Goal: Task Accomplishment & Management: Complete application form

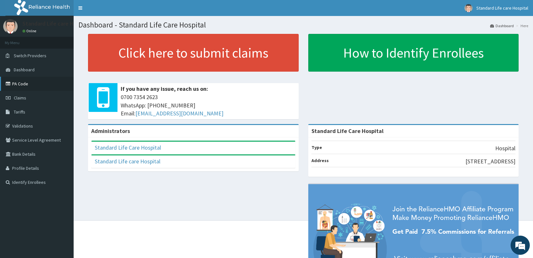
click at [27, 84] on link "PA Code" at bounding box center [37, 84] width 74 height 14
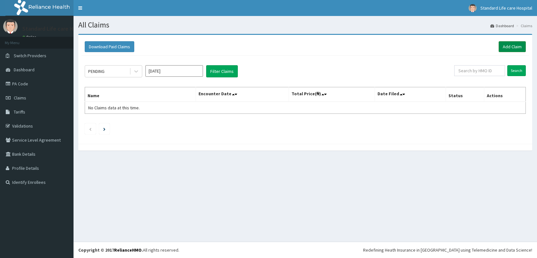
click at [518, 50] on link "Add Claim" at bounding box center [512, 46] width 27 height 11
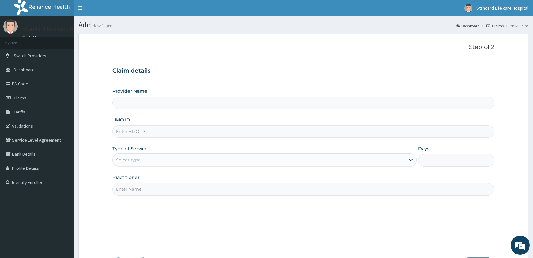
click at [198, 132] on input "HMO ID" at bounding box center [303, 131] width 382 height 12
type input "Standard Life Care Hospital"
paste input "AIP/10188/A"
click at [125, 132] on input "AIP/10188/A" at bounding box center [303, 131] width 382 height 12
type input "AIP/10188/A"
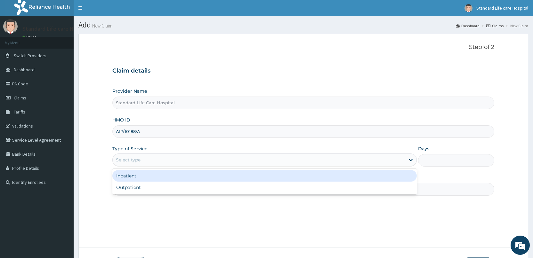
click at [135, 157] on div "Select type" at bounding box center [128, 160] width 25 height 6
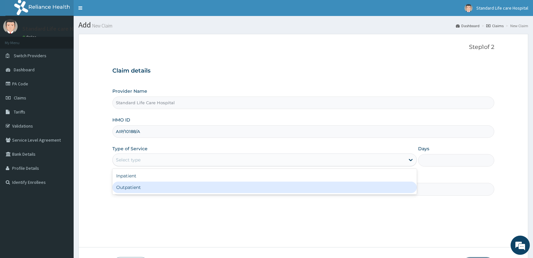
click at [126, 187] on div "Outpatient" at bounding box center [264, 188] width 304 height 12
type input "1"
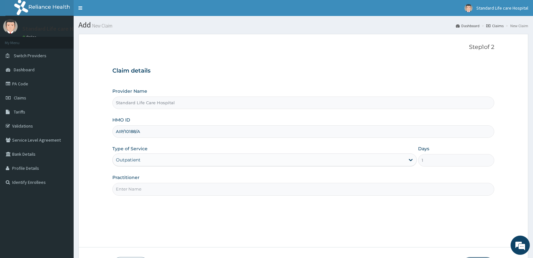
drag, startPoint x: 133, startPoint y: 179, endPoint x: 134, endPoint y: 185, distance: 5.8
click at [134, 181] on div "Practitioner" at bounding box center [303, 184] width 382 height 21
click at [133, 185] on input "Practitioner" at bounding box center [303, 189] width 382 height 12
type input "D"
click at [134, 189] on input "Practitioner" at bounding box center [303, 189] width 382 height 12
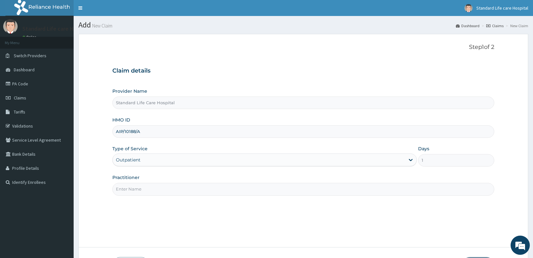
type input "Dr Korede"
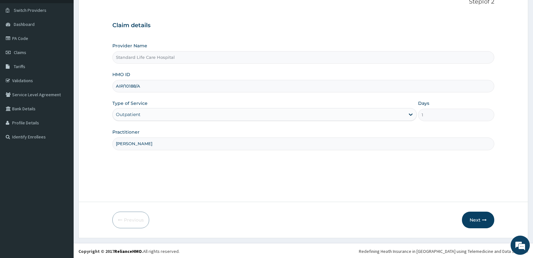
scroll to position [47, 0]
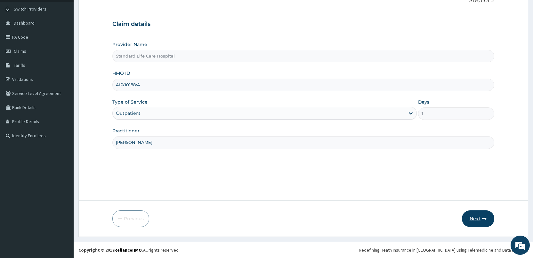
click at [476, 218] on button "Next" at bounding box center [478, 218] width 32 height 17
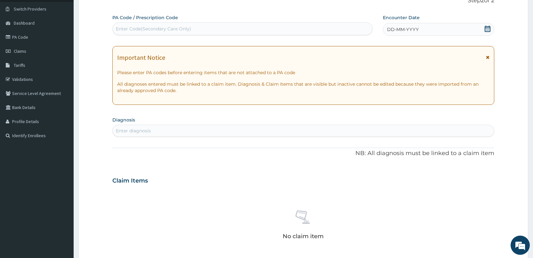
drag, startPoint x: 487, startPoint y: 28, endPoint x: 472, endPoint y: 33, distance: 15.8
click at [487, 29] on icon at bounding box center [487, 29] width 6 height 6
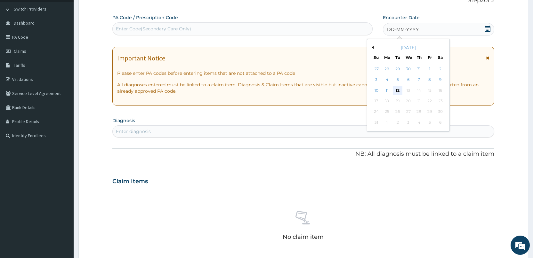
click at [394, 90] on div "12" at bounding box center [397, 91] width 10 height 10
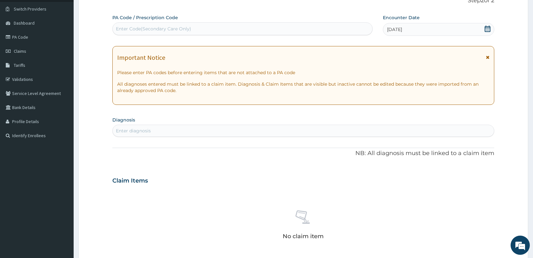
click at [148, 26] on div "Enter Code(Secondary Care Only)" at bounding box center [153, 29] width 75 height 6
click at [156, 36] on div "PA Code / Prescription Code Select is focused ,type to refine list, press Down …" at bounding box center [242, 24] width 260 height 21
click at [162, 24] on div "Enter Code(Secondary Care Only)" at bounding box center [242, 29] width 259 height 10
paste input "PA/9DD599"
type input "PA/9DD599"
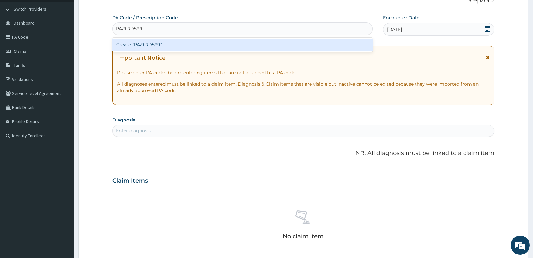
click at [155, 43] on div "Create "PA/9DD599"" at bounding box center [242, 45] width 260 height 12
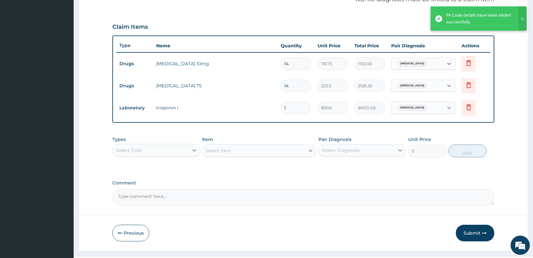
scroll to position [217, 0]
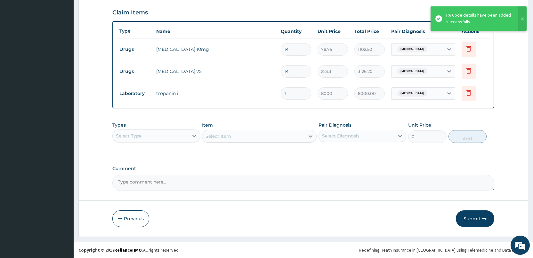
click at [471, 220] on button "Submit" at bounding box center [474, 218] width 38 height 17
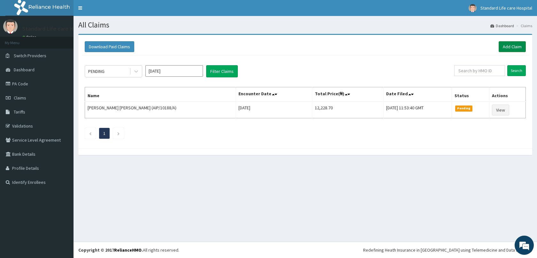
click at [511, 47] on link "Add Claim" at bounding box center [512, 46] width 27 height 11
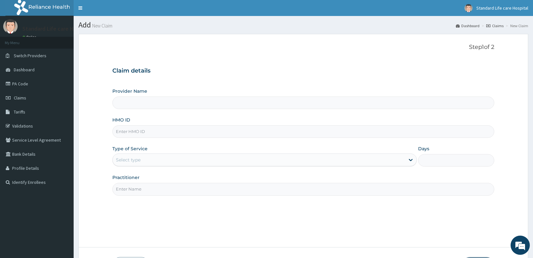
type input "Standard Life Care Hospital"
click at [137, 134] on input "HMO ID" at bounding box center [303, 131] width 382 height 12
type input "a"
click at [164, 135] on input "HMO ID" at bounding box center [303, 131] width 382 height 12
paste input "AIP/10188/A"
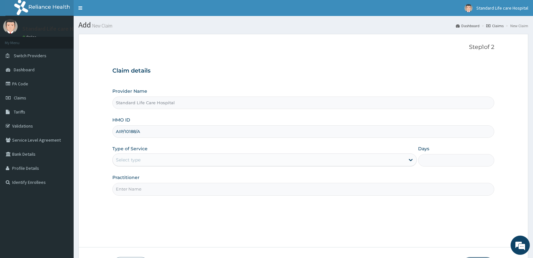
type input "AIP/10188/A"
click at [164, 155] on div "Select type" at bounding box center [259, 160] width 292 height 10
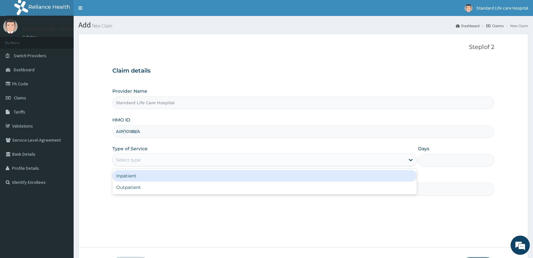
click at [164, 155] on div "Select type" at bounding box center [259, 160] width 292 height 10
drag, startPoint x: 160, startPoint y: 163, endPoint x: 159, endPoint y: 170, distance: 7.1
click at [161, 163] on div "Select type" at bounding box center [259, 160] width 292 height 10
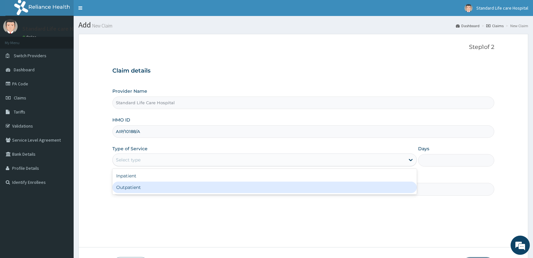
click at [145, 185] on div "Outpatient" at bounding box center [264, 188] width 304 height 12
type input "1"
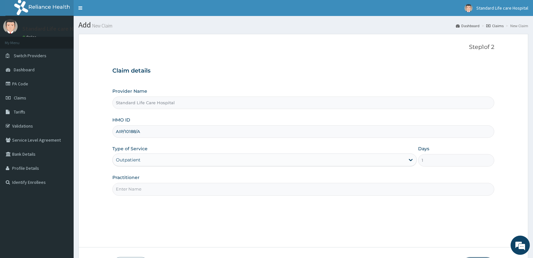
click at [143, 187] on input "Practitioner" at bounding box center [303, 189] width 382 height 12
type input "dr [PERSON_NAME]"
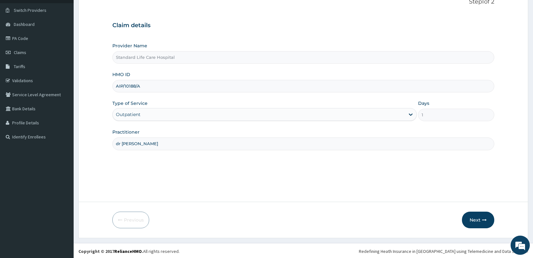
scroll to position [47, 0]
click at [476, 220] on button "Next" at bounding box center [478, 218] width 32 height 17
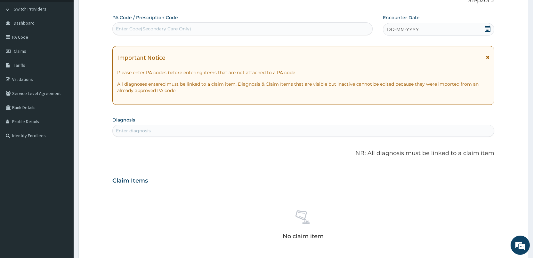
click at [258, 28] on div "Enter Code(Secondary Care Only)" at bounding box center [242, 29] width 259 height 10
paste input "PA/D759A9"
type input "PA/D759A9"
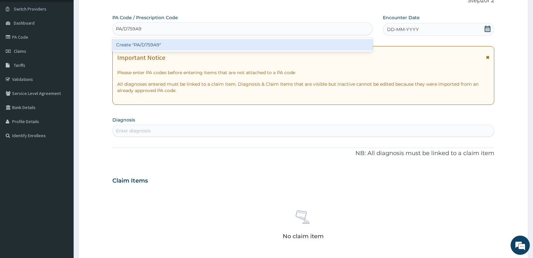
click at [249, 44] on div "Create "PA/D759A9"" at bounding box center [242, 45] width 260 height 12
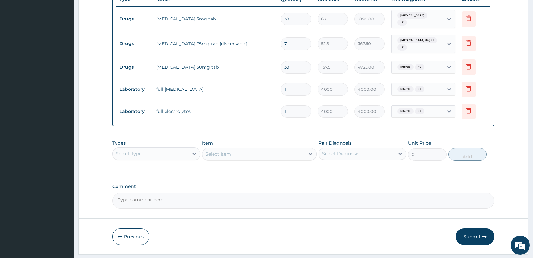
scroll to position [260, 0]
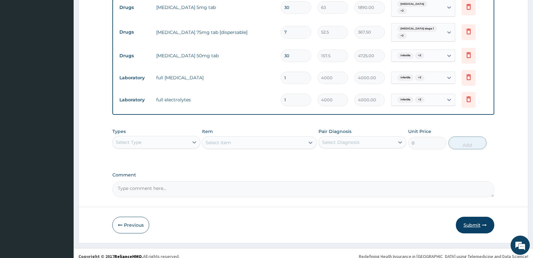
click at [471, 222] on button "Submit" at bounding box center [474, 225] width 38 height 17
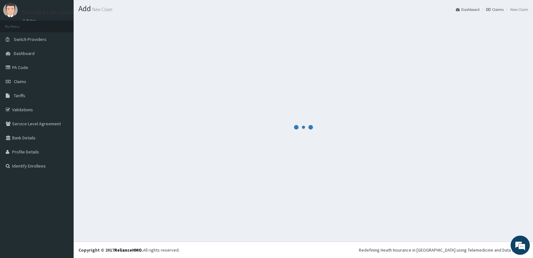
scroll to position [16, 0]
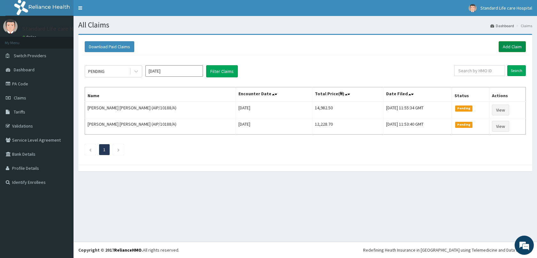
click at [511, 47] on link "Add Claim" at bounding box center [512, 46] width 27 height 11
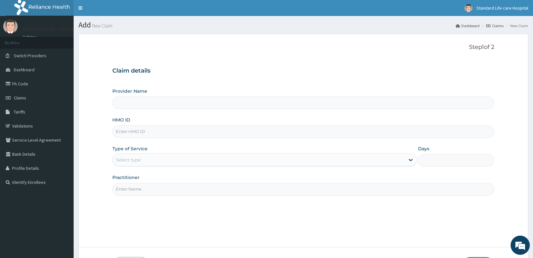
click at [138, 130] on input "HMO ID" at bounding box center [303, 131] width 382 height 12
type input "Standard Life Care Hospital"
paste input "AIP/10188/A"
type input "AIP/10188/A"
drag, startPoint x: 121, startPoint y: 157, endPoint x: 122, endPoint y: 162, distance: 5.2
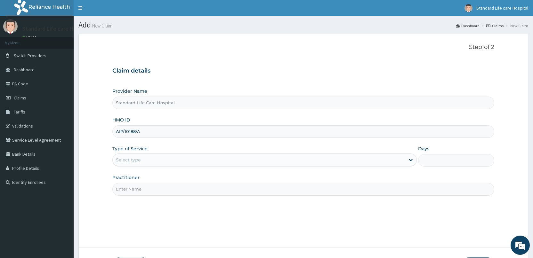
click at [121, 159] on div "Select type" at bounding box center [128, 160] width 25 height 6
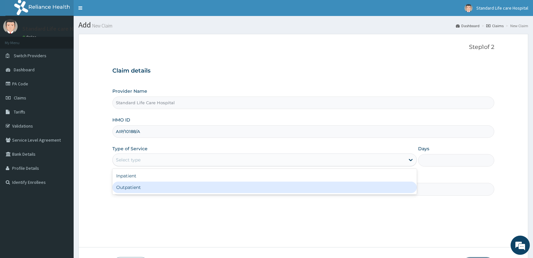
click at [127, 187] on div "Outpatient" at bounding box center [264, 188] width 304 height 12
type input "1"
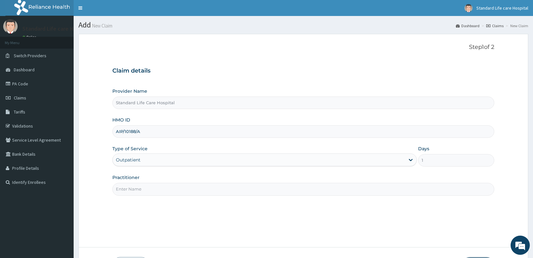
click at [131, 186] on input "Practitioner" at bounding box center [303, 189] width 382 height 12
type input "dr oaikena"
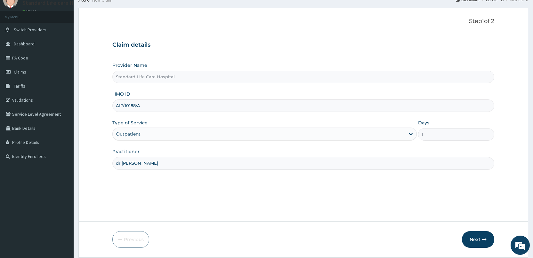
scroll to position [47, 0]
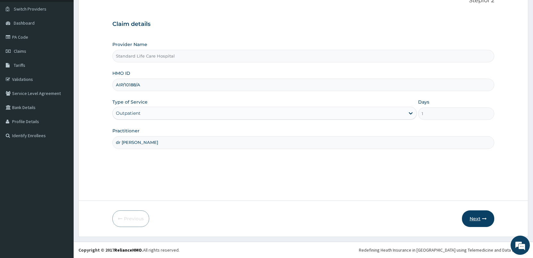
click at [479, 218] on button "Next" at bounding box center [478, 218] width 32 height 17
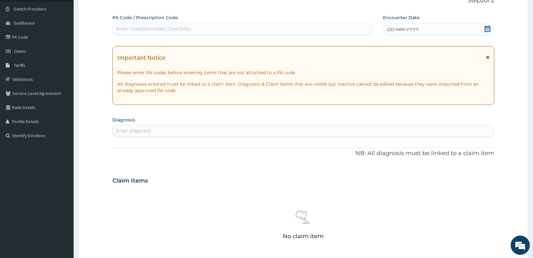
scroll to position [0, 0]
click at [249, 26] on div "Enter Code(Secondary Care Only)" at bounding box center [242, 29] width 259 height 10
paste input "PA/EAD803"
type input "PA/EAD803"
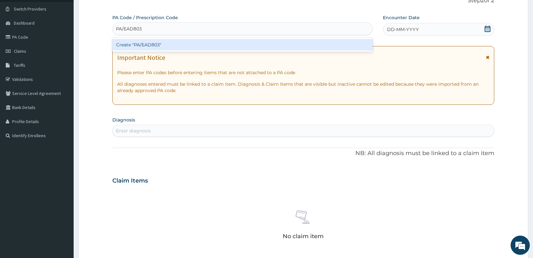
click at [265, 44] on div "Create "PA/EAD803"" at bounding box center [242, 45] width 260 height 12
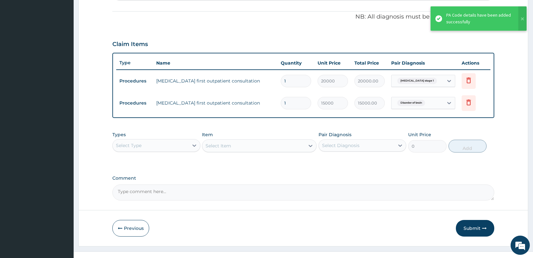
scroll to position [195, 0]
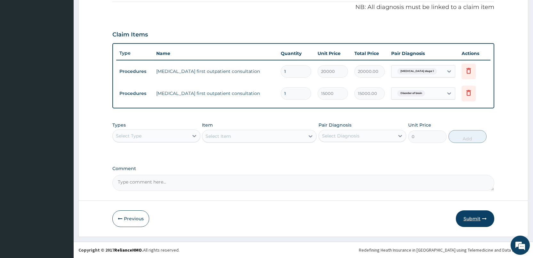
click at [473, 220] on button "Submit" at bounding box center [474, 218] width 38 height 17
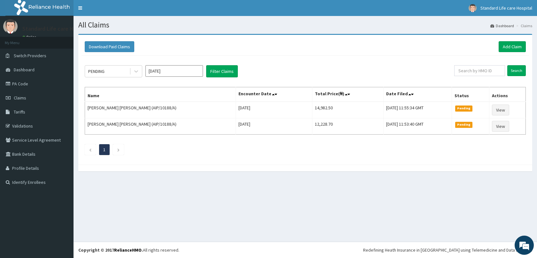
drag, startPoint x: 0, startPoint y: 0, endPoint x: 105, endPoint y: 27, distance: 108.0
click at [108, 23] on h1 "All Claims" at bounding box center [305, 25] width 454 height 8
click at [7, 84] on icon at bounding box center [9, 84] width 6 height 4
click at [513, 48] on link "Add Claim" at bounding box center [512, 46] width 27 height 11
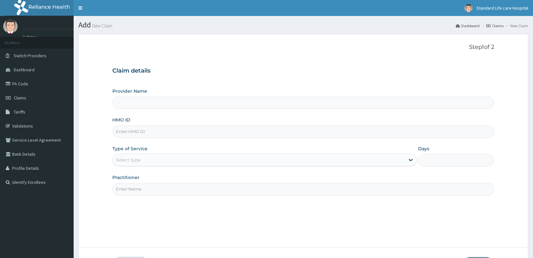
click at [148, 131] on input "HMO ID" at bounding box center [303, 131] width 382 height 12
type input "Standard Life Care Hospital"
drag, startPoint x: 148, startPoint y: 131, endPoint x: 145, endPoint y: 138, distance: 7.0
paste input "soa/10020/a"
type input "soa/10020/a"
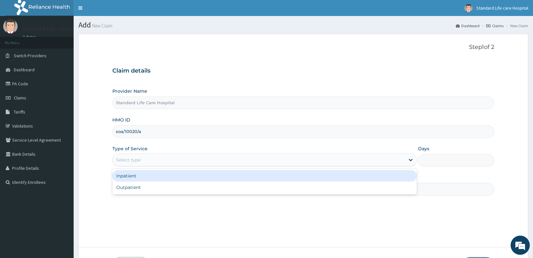
click at [130, 164] on div "Select type" at bounding box center [259, 160] width 292 height 10
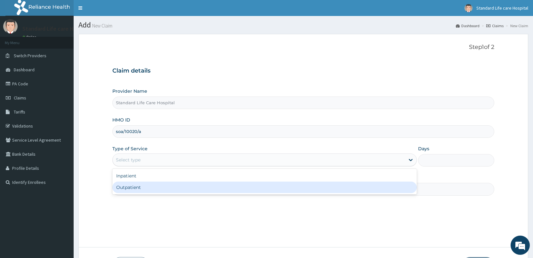
click at [126, 190] on div "Outpatient" at bounding box center [264, 188] width 304 height 12
type input "1"
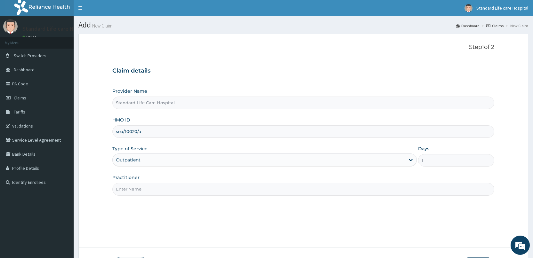
click at [129, 185] on input "Practitioner" at bounding box center [303, 189] width 382 height 12
type input "dr oaikena"
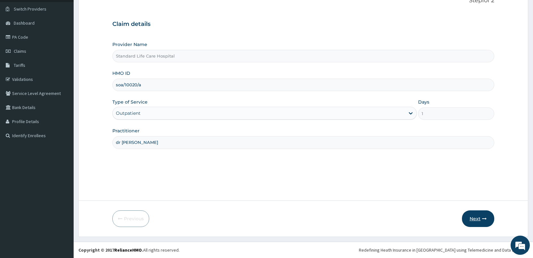
click at [478, 220] on button "Next" at bounding box center [478, 218] width 32 height 17
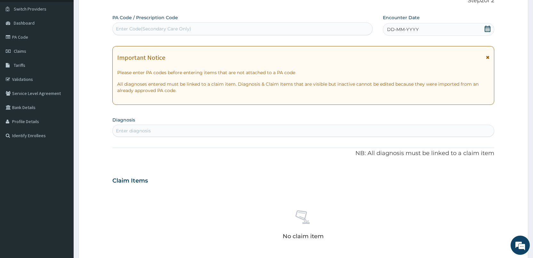
click at [204, 27] on div "Enter Code(Secondary Care Only)" at bounding box center [242, 29] width 259 height 10
drag, startPoint x: 204, startPoint y: 27, endPoint x: 87, endPoint y: 159, distance: 176.3
click at [87, 159] on form "Step 2 of 2 PA Code / Prescription Code Enter Code(Secondary Care Only) Encount…" at bounding box center [302, 189] width 449 height 404
click at [136, 25] on div "Enter Code(Secondary Care Only)" at bounding box center [242, 29] width 259 height 10
paste input "PA/B3CE1A"
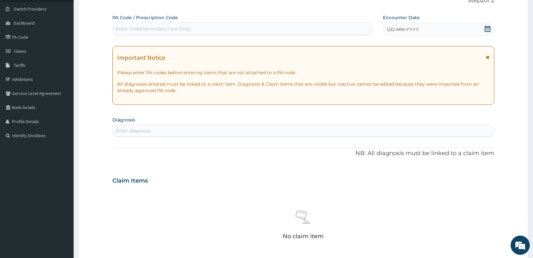
type input "PA/B3CE1A"
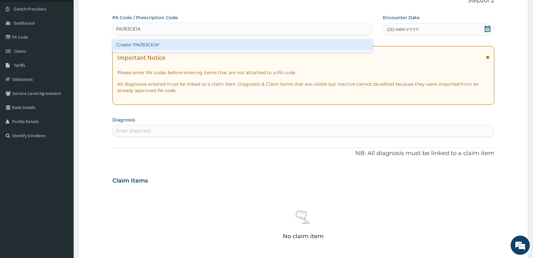
click at [128, 45] on div "Create "PA/B3CE1A"" at bounding box center [242, 45] width 260 height 12
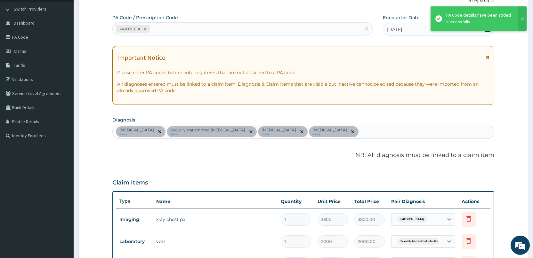
scroll to position [270, 0]
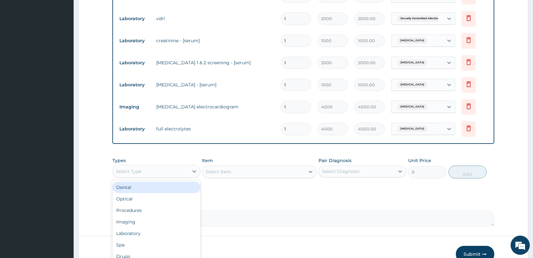
click at [162, 172] on div "Select Type" at bounding box center [150, 171] width 75 height 10
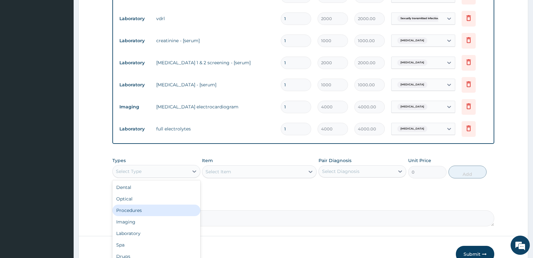
click at [155, 208] on div "Procedures" at bounding box center [156, 211] width 88 height 12
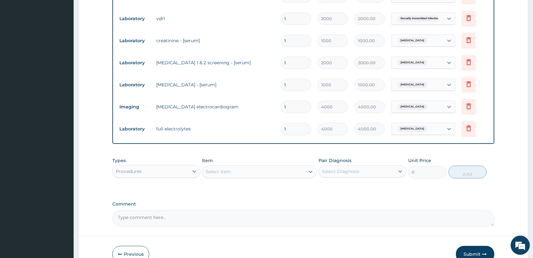
click at [264, 173] on div "Select Item" at bounding box center [253, 172] width 102 height 10
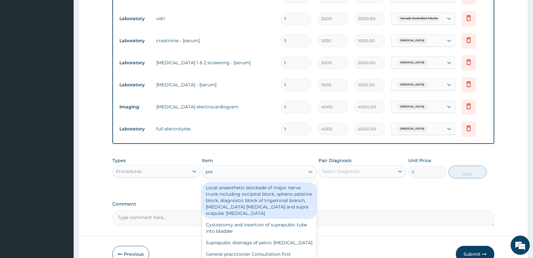
type input "prac"
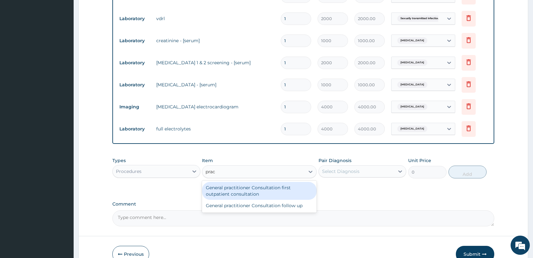
click at [224, 195] on div "General practitioner Consultation first outpatient consultation" at bounding box center [259, 191] width 115 height 18
type input "3000"
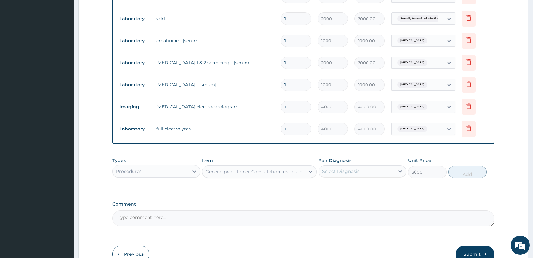
click at [374, 164] on div "Pair Diagnosis Select Diagnosis" at bounding box center [362, 167] width 88 height 21
click at [374, 170] on div "Select Diagnosis" at bounding box center [356, 171] width 75 height 10
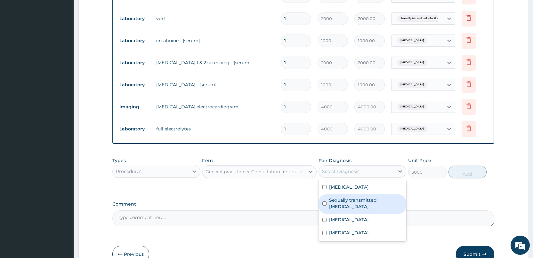
click at [363, 205] on label "Sexually transmitted infectious disease" at bounding box center [365, 203] width 73 height 13
checkbox input "true"
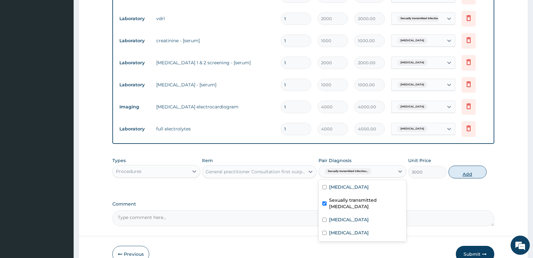
click at [468, 175] on button "Add" at bounding box center [467, 172] width 38 height 13
type input "0"
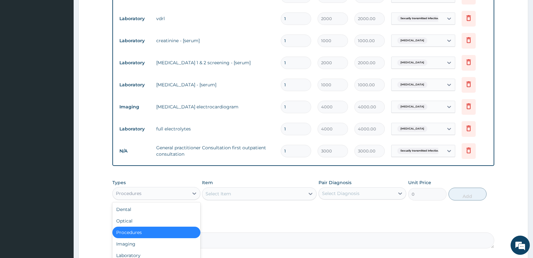
click at [135, 193] on div "Procedures" at bounding box center [129, 193] width 26 height 6
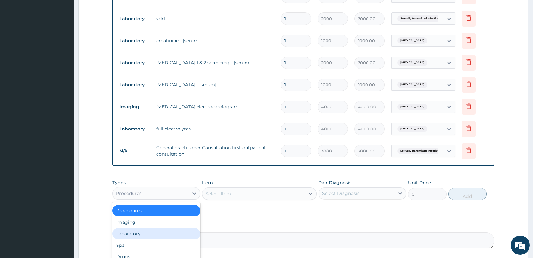
click at [141, 234] on div "Laboratory" at bounding box center [156, 234] width 88 height 12
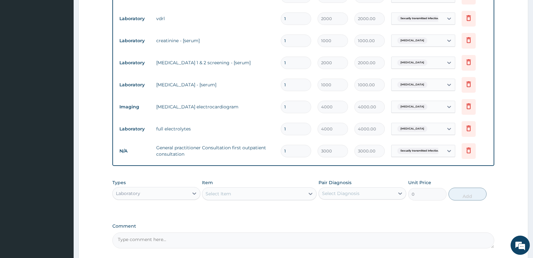
click at [234, 196] on div "Select Item" at bounding box center [253, 194] width 102 height 10
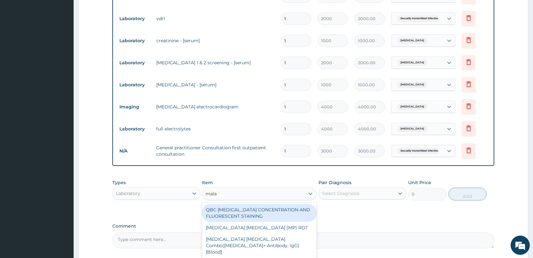
type input "malar"
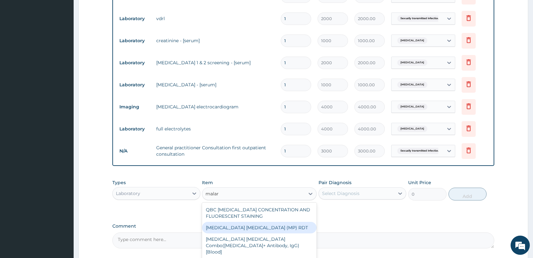
click at [267, 231] on div "MALARIA PARASITE (MP) RDT" at bounding box center [259, 228] width 115 height 12
type input "1500"
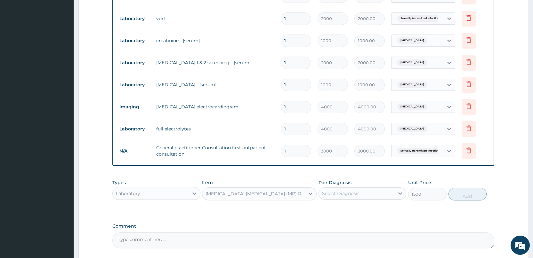
click at [367, 191] on div "Select Diagnosis" at bounding box center [356, 193] width 75 height 10
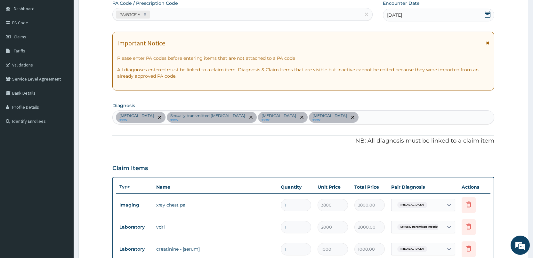
scroll to position [39, 0]
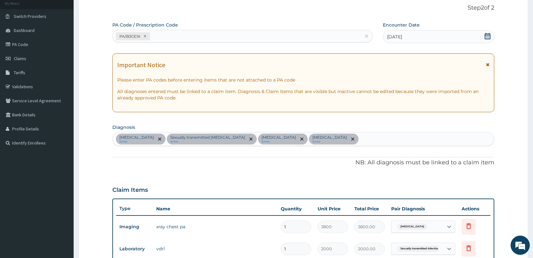
click at [406, 134] on div "Chest pain query Sexually transmitted infectious disease query Essential hypert…" at bounding box center [303, 138] width 381 height 13
type input "mala"
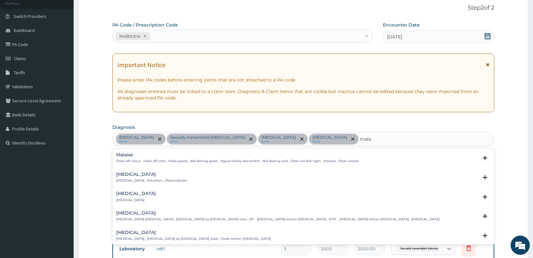
click at [154, 175] on h4 "Malaria" at bounding box center [151, 174] width 70 height 5
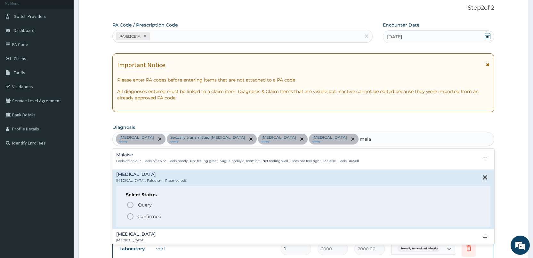
click at [149, 215] on p "Confirmed" at bounding box center [149, 216] width 24 height 6
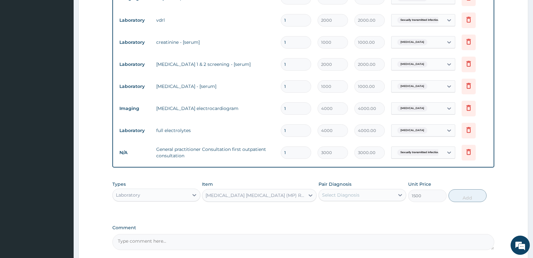
scroll to position [327, 0]
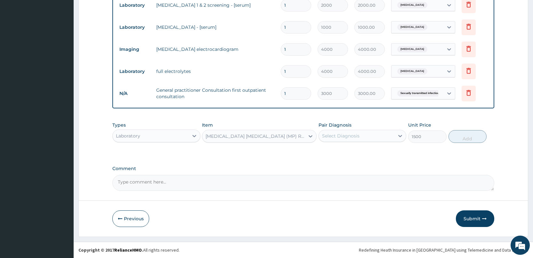
click at [337, 142] on div "Pair Diagnosis Select Diagnosis" at bounding box center [362, 132] width 88 height 21
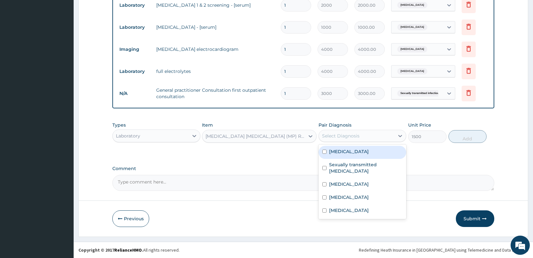
click at [336, 135] on div "Select Diagnosis" at bounding box center [340, 136] width 37 height 6
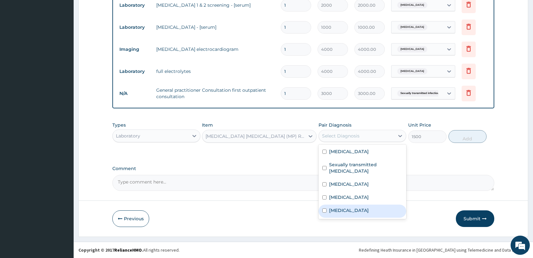
click at [343, 211] on label "Malaria" at bounding box center [349, 210] width 40 height 6
checkbox input "true"
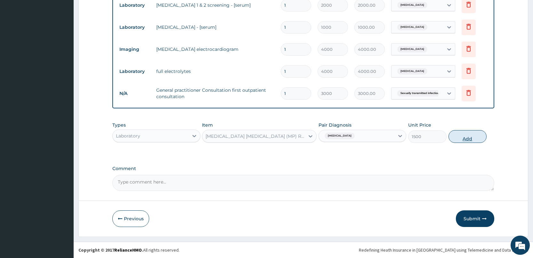
click at [467, 139] on button "Add" at bounding box center [467, 136] width 38 height 13
type input "0"
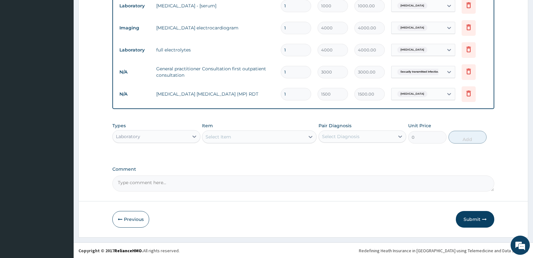
scroll to position [349, 0]
click at [166, 133] on div "Laboratory" at bounding box center [150, 136] width 75 height 10
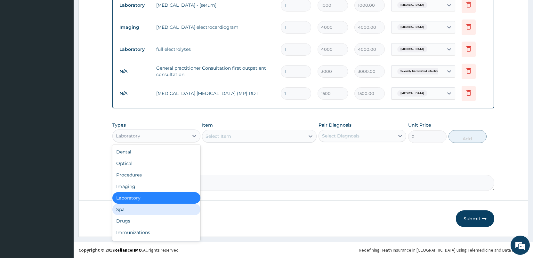
scroll to position [22, 0]
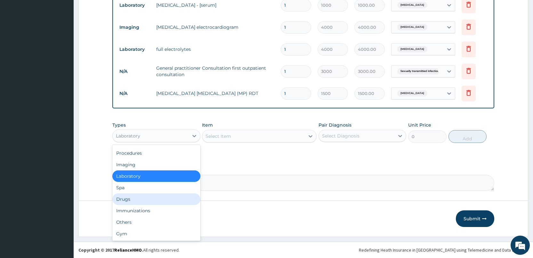
click at [141, 199] on div "Drugs" at bounding box center [156, 200] width 88 height 12
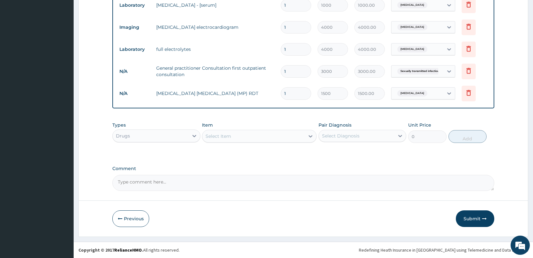
click at [229, 138] on div "Select Item" at bounding box center [218, 136] width 26 height 6
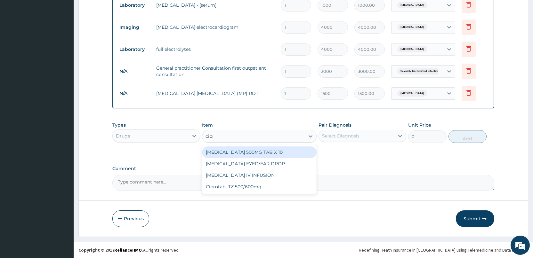
type input "cipro"
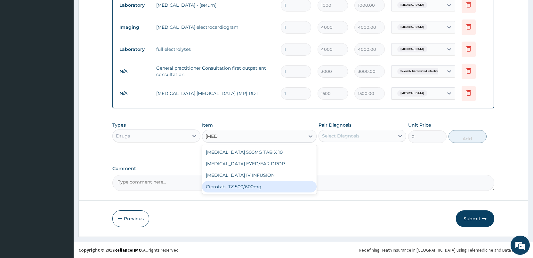
click at [237, 186] on div "Ciprotab- TZ 500/600mg" at bounding box center [259, 187] width 115 height 12
type input "200"
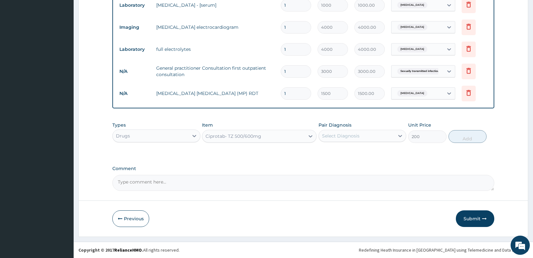
click at [349, 132] on div "Select Diagnosis" at bounding box center [356, 136] width 75 height 10
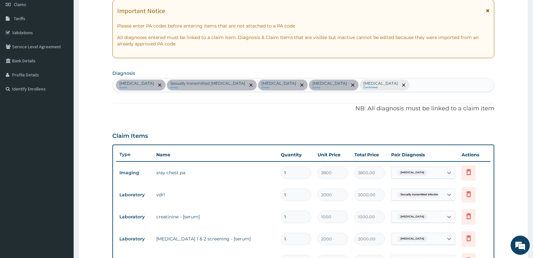
scroll to position [61, 0]
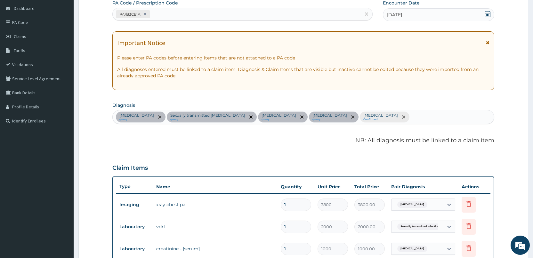
click at [403, 119] on div "Chest pain query Sexually transmitted infectious disease query Essential hypert…" at bounding box center [303, 116] width 381 height 13
type input "seps"
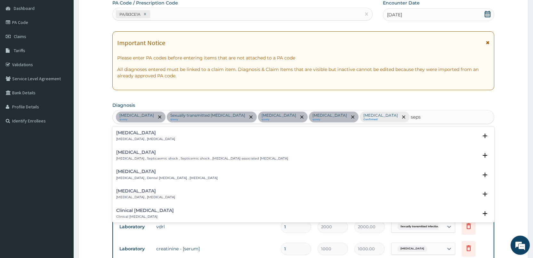
click at [153, 133] on h4 "Sepsis" at bounding box center [145, 133] width 59 height 5
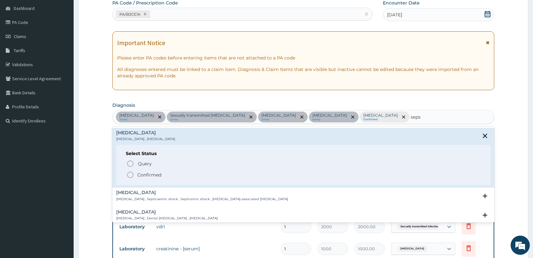
click at [155, 175] on p "Confirmed" at bounding box center [149, 175] width 24 height 6
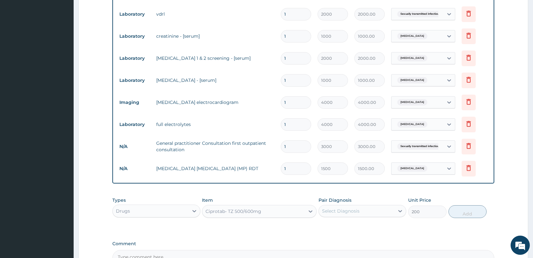
scroll to position [317, 0]
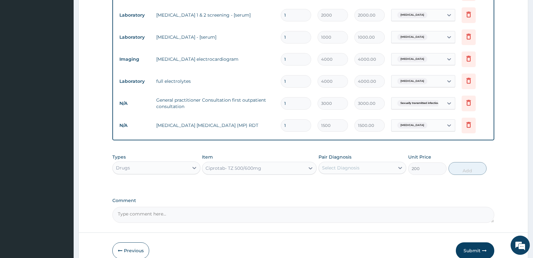
click at [345, 170] on div "Select Diagnosis" at bounding box center [340, 168] width 37 height 6
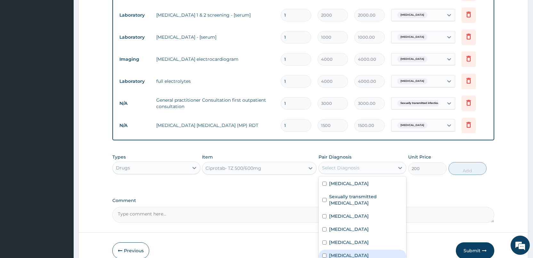
drag, startPoint x: 336, startPoint y: 253, endPoint x: 345, endPoint y: 240, distance: 16.0
click at [337, 254] on label "Sepsis" at bounding box center [349, 255] width 40 height 6
checkbox input "true"
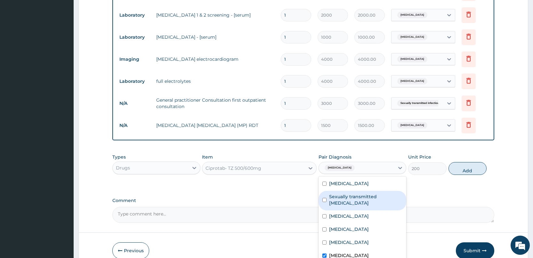
drag, startPoint x: 482, startPoint y: 174, endPoint x: 465, endPoint y: 166, distance: 18.7
click at [465, 167] on button "Add" at bounding box center [467, 168] width 38 height 13
type input "0"
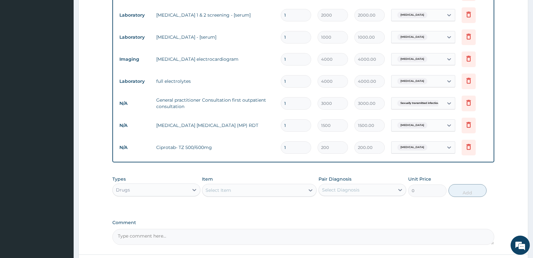
click at [135, 186] on div "Drugs" at bounding box center [150, 190] width 75 height 10
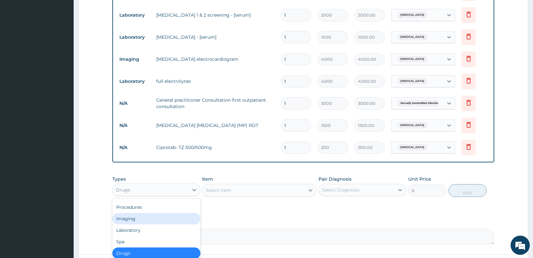
click at [281, 185] on div "Select Item" at bounding box center [259, 190] width 115 height 13
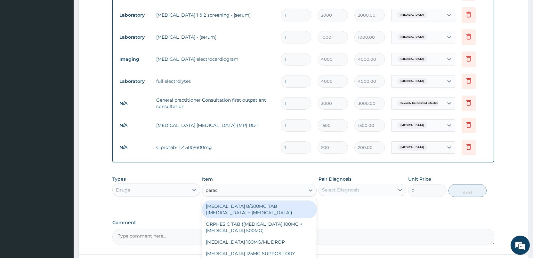
type input "parace"
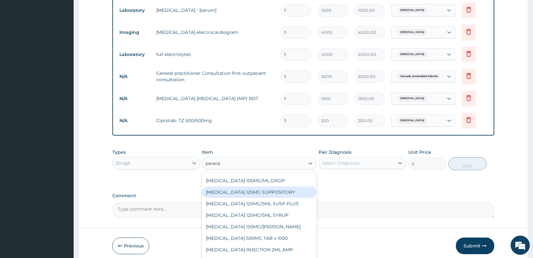
scroll to position [339, 0]
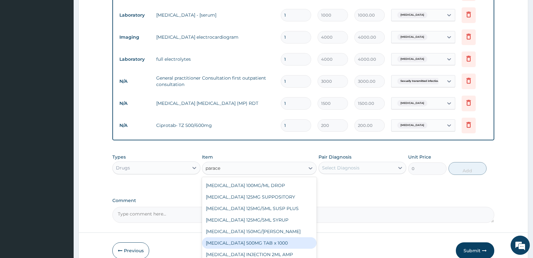
click at [275, 245] on div "PARACETAMOL 500MG TAB x 1000" at bounding box center [259, 243] width 115 height 12
type input "11.025"
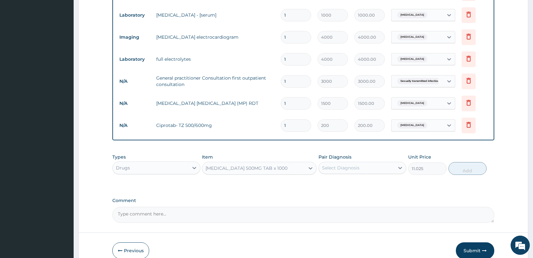
drag, startPoint x: 388, startPoint y: 177, endPoint x: 387, endPoint y: 168, distance: 8.5
click at [388, 176] on div "Types Drugs Item option PARACETAMOL 500MG TAB x 1000, selected. Select is focus…" at bounding box center [303, 165] width 382 height 28
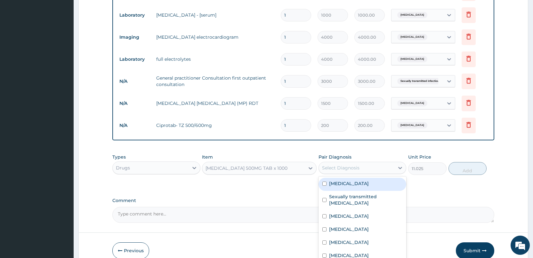
click at [387, 168] on div "Select Diagnosis" at bounding box center [356, 168] width 75 height 10
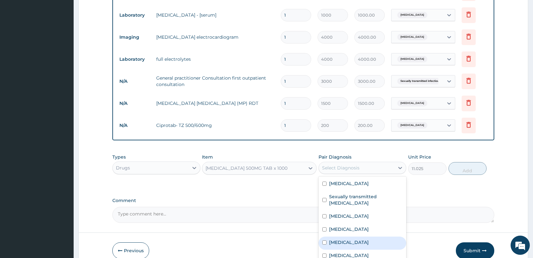
click at [352, 243] on div "Malaria" at bounding box center [362, 243] width 88 height 13
checkbox input "true"
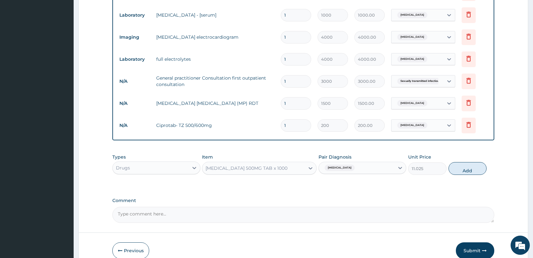
drag, startPoint x: 460, startPoint y: 170, endPoint x: 436, endPoint y: 172, distance: 24.4
click at [459, 170] on button "Add" at bounding box center [467, 168] width 38 height 13
type input "0"
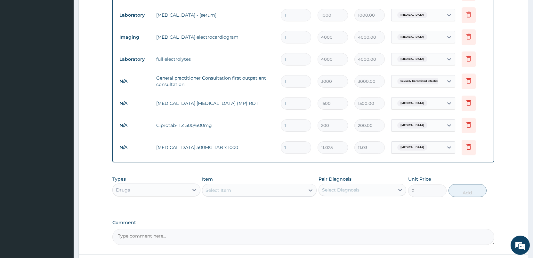
click at [240, 194] on div "Select Item" at bounding box center [253, 190] width 102 height 10
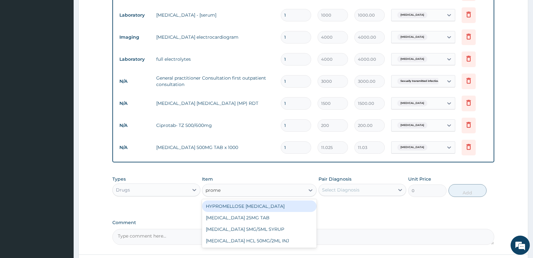
type input "promet"
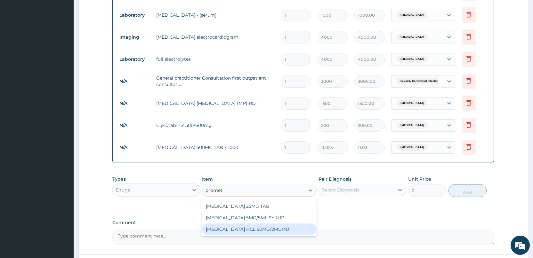
click at [247, 229] on div "PROMETHAZINE HCL 50MG/2ML INJ" at bounding box center [259, 230] width 115 height 12
type input "700"
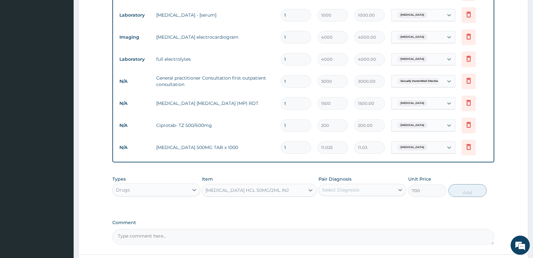
click at [374, 190] on div "Select Diagnosis" at bounding box center [356, 190] width 75 height 10
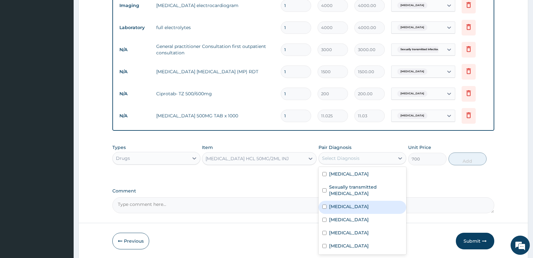
scroll to position [371, 0]
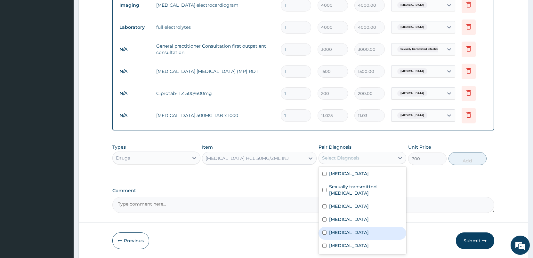
click at [335, 233] on label "Malaria" at bounding box center [349, 232] width 40 height 6
checkbox input "true"
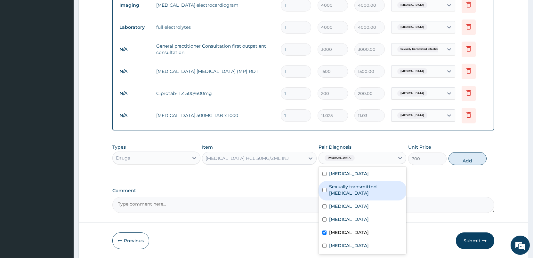
click at [462, 161] on button "Add" at bounding box center [467, 158] width 38 height 13
type input "0"
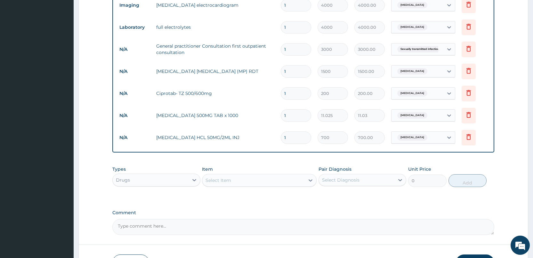
drag, startPoint x: 306, startPoint y: 181, endPoint x: 302, endPoint y: 183, distance: 4.6
click at [305, 181] on div at bounding box center [311, 181] width 12 height 12
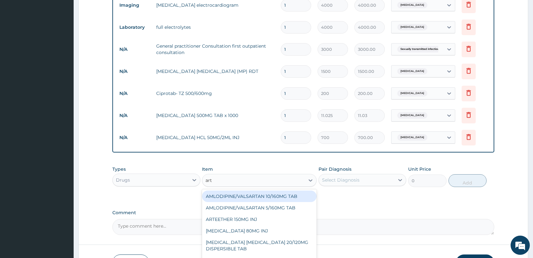
type input "arte"
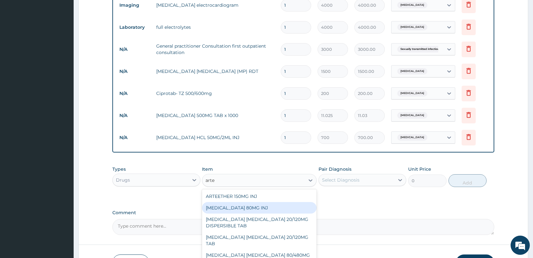
click at [265, 204] on div "ARTEMETHER 80MG INJ" at bounding box center [259, 208] width 115 height 12
type input "1400"
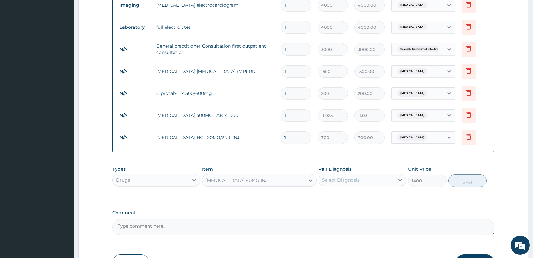
click at [341, 179] on div "Select Diagnosis" at bounding box center [340, 180] width 37 height 6
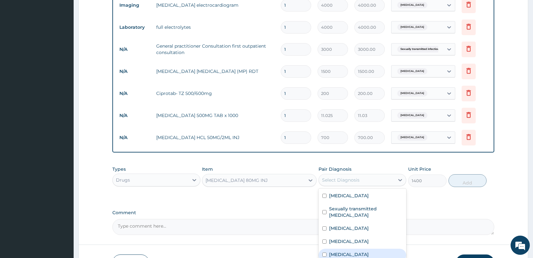
click at [338, 251] on label "Malaria" at bounding box center [349, 254] width 40 height 6
checkbox input "true"
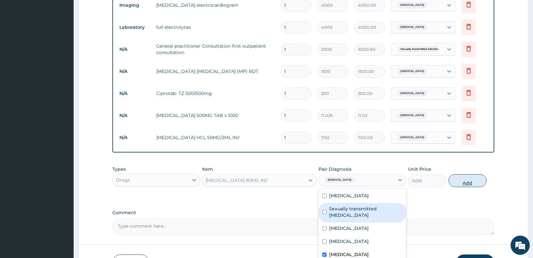
click at [465, 181] on button "Add" at bounding box center [467, 180] width 38 height 13
type input "0"
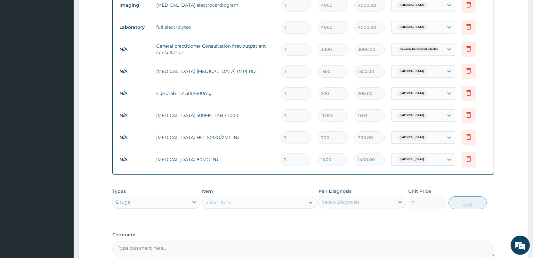
type input "0.00"
type input "6"
type input "8400.00"
type input "6"
click at [292, 135] on input "1" at bounding box center [296, 137] width 30 height 12
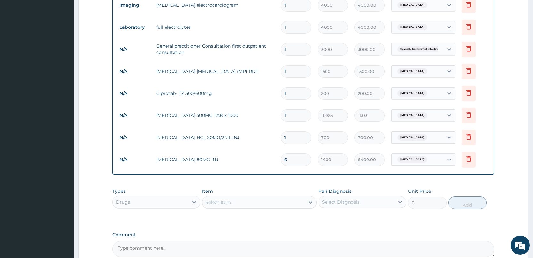
type input "0.00"
type input "3"
type input "2100.00"
type input "3"
click at [301, 118] on input "1" at bounding box center [296, 115] width 30 height 12
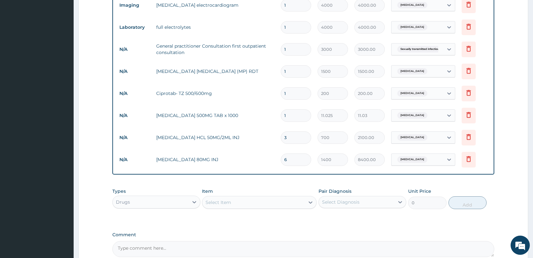
type input "18"
type input "198.45"
type input "18"
click at [289, 96] on input "1" at bounding box center [296, 93] width 30 height 12
type input "10"
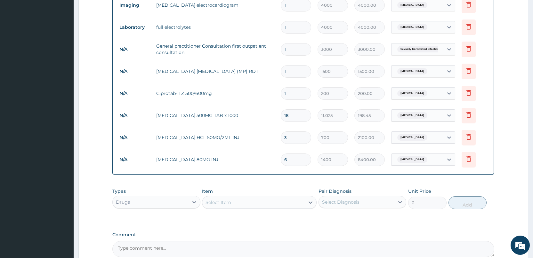
type input "2000.00"
type input "9"
type input "1800.00"
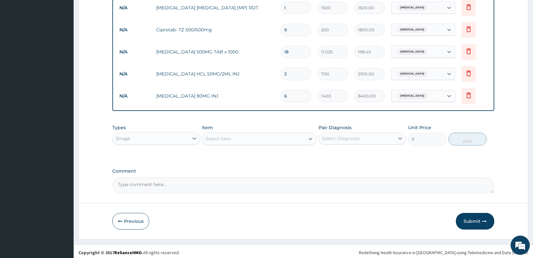
scroll to position [438, 0]
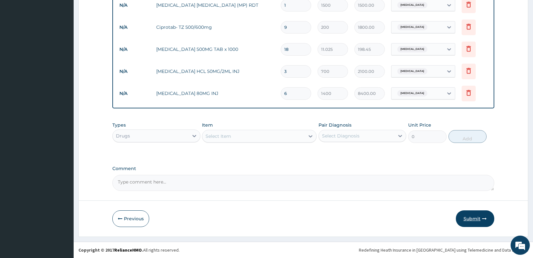
type input "9"
click at [470, 220] on button "Submit" at bounding box center [474, 218] width 38 height 17
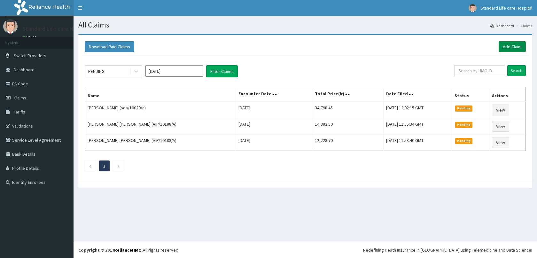
click at [503, 46] on link "Add Claim" at bounding box center [512, 46] width 27 height 11
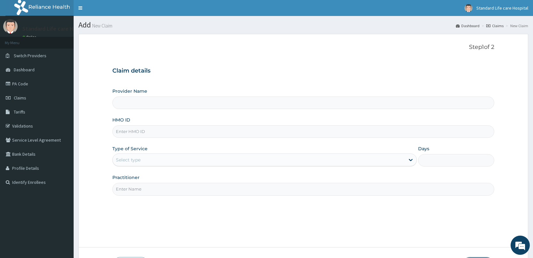
type input "Standard Life Care Hospital"
click at [192, 131] on input "HMO ID" at bounding box center [303, 131] width 382 height 12
type input "soa/10010/c"
click at [189, 162] on div "Select type" at bounding box center [259, 160] width 292 height 10
click at [167, 198] on div "Step 1 of 2 Claim details Provider Name Standard Life Care Hospital HMO ID soa/…" at bounding box center [303, 141] width 382 height 194
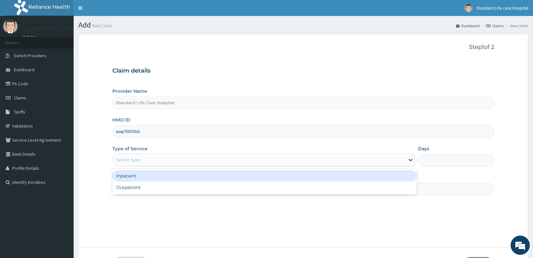
drag, startPoint x: 173, startPoint y: 162, endPoint x: 169, endPoint y: 175, distance: 14.3
click at [173, 162] on div "Select type" at bounding box center [259, 160] width 292 height 10
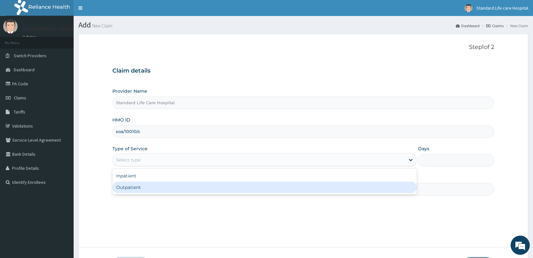
click at [166, 186] on div "Outpatient" at bounding box center [264, 188] width 304 height 12
type input "1"
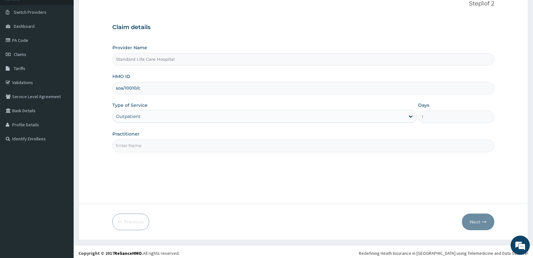
scroll to position [47, 0]
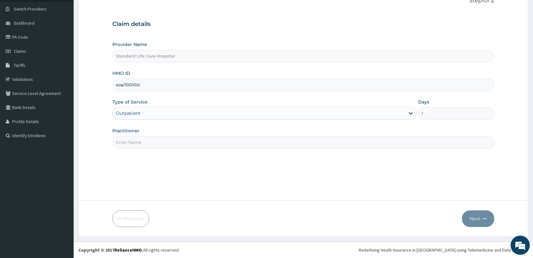
click at [180, 143] on input "Practitioner" at bounding box center [303, 142] width 382 height 12
drag, startPoint x: 180, startPoint y: 144, endPoint x: 150, endPoint y: 148, distance: 30.4
click at [150, 148] on input "Practitioner" at bounding box center [303, 142] width 382 height 12
type input "dr oaikena"
click at [483, 217] on icon "button" at bounding box center [484, 219] width 4 height 4
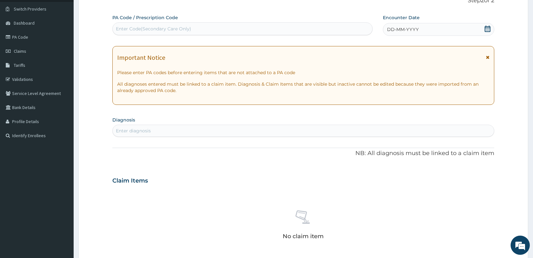
click at [482, 28] on div "DD-MM-YYYY" at bounding box center [438, 29] width 111 height 13
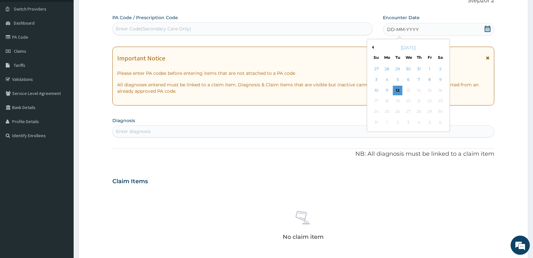
click at [487, 28] on icon at bounding box center [487, 29] width 6 height 6
click at [420, 77] on div "7" at bounding box center [419, 80] width 10 height 10
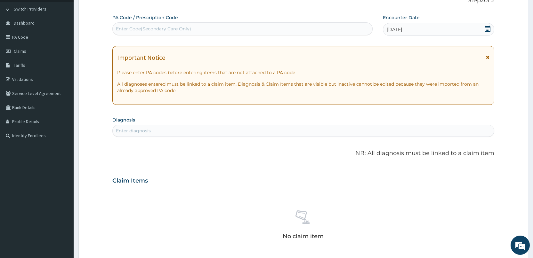
click at [224, 131] on div "Enter diagnosis" at bounding box center [303, 131] width 381 height 10
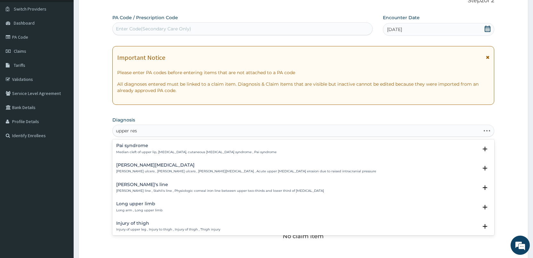
type input "upper resp"
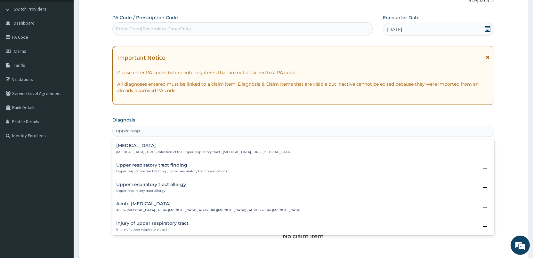
click at [144, 150] on p "Upper respiratory infection , URTI - Infection of the upper respiratory tract ,…" at bounding box center [203, 152] width 174 height 4
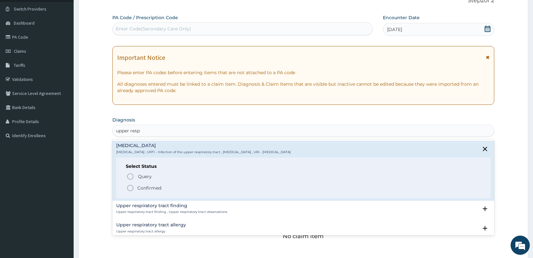
click at [145, 187] on p "Confirmed" at bounding box center [149, 188] width 24 height 6
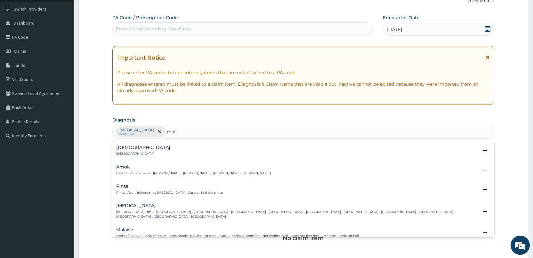
type input "maln"
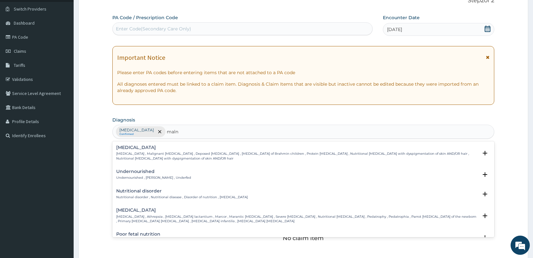
click at [149, 174] on h4 "Undernourished" at bounding box center [153, 171] width 75 height 5
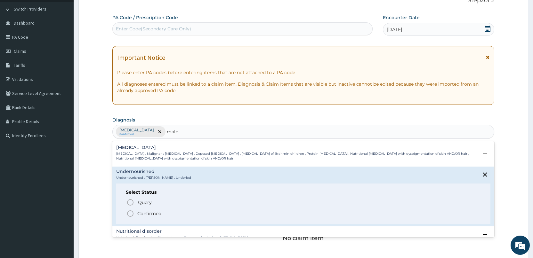
click at [155, 213] on p "Confirmed" at bounding box center [149, 213] width 24 height 6
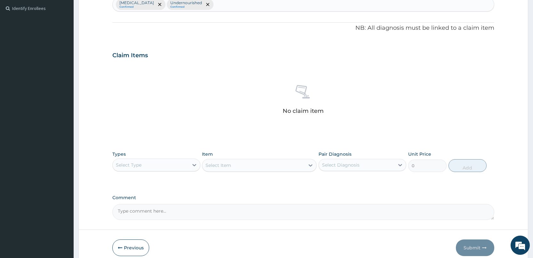
scroll to position [175, 0]
click at [159, 168] on div "Select Type" at bounding box center [150, 164] width 75 height 10
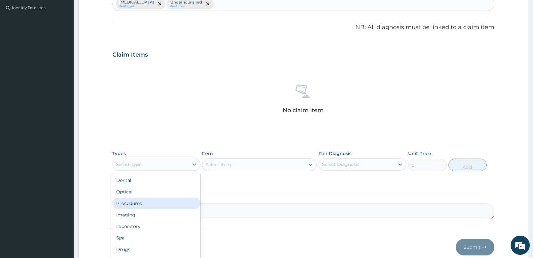
click at [145, 204] on div "Procedures" at bounding box center [156, 204] width 88 height 12
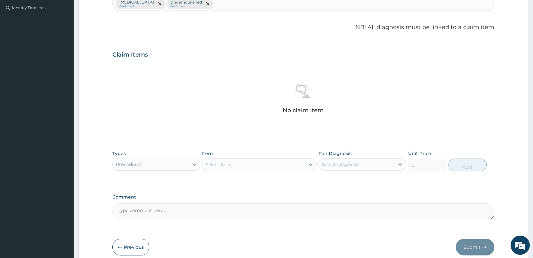
click at [237, 167] on div "Select Item" at bounding box center [253, 165] width 102 height 10
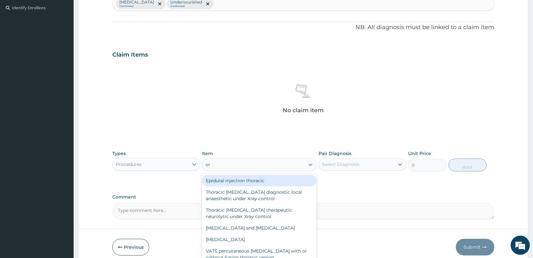
type input "o"
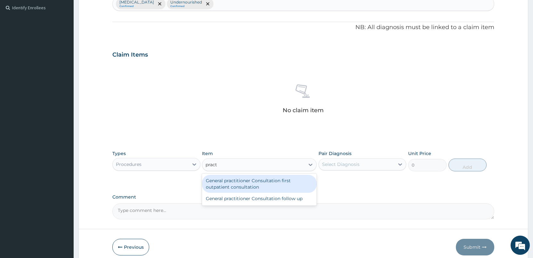
type input "practi"
click at [214, 190] on div "General practitioner Consultation first outpatient consultation" at bounding box center [259, 184] width 115 height 18
type input "3000"
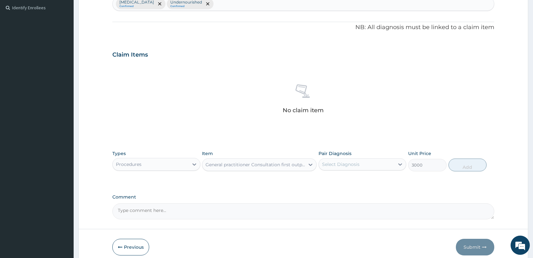
click at [335, 166] on div "Select Diagnosis" at bounding box center [340, 164] width 37 height 6
click at [333, 185] on div "Upper respiratory infection" at bounding box center [362, 180] width 88 height 13
checkbox input "true"
click at [462, 167] on button "Add" at bounding box center [467, 165] width 38 height 13
type input "0"
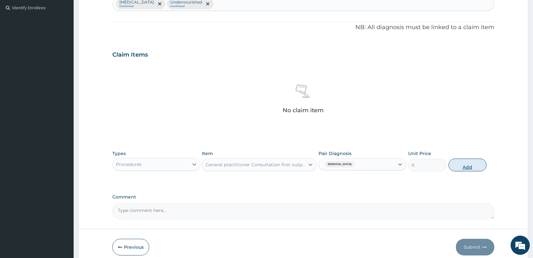
scroll to position [173, 0]
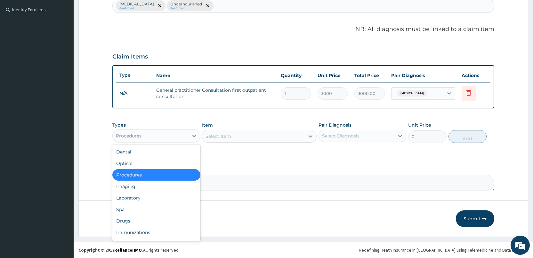
click at [137, 131] on div "Procedures" at bounding box center [150, 136] width 75 height 10
click at [128, 220] on div "Drugs" at bounding box center [156, 221] width 88 height 12
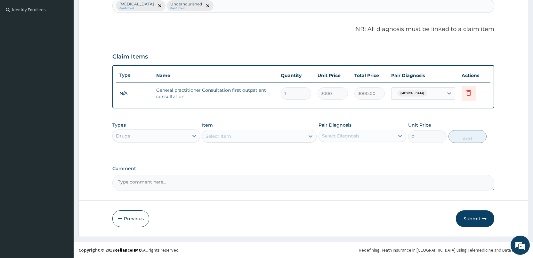
click at [270, 138] on div "Select Item" at bounding box center [253, 136] width 102 height 10
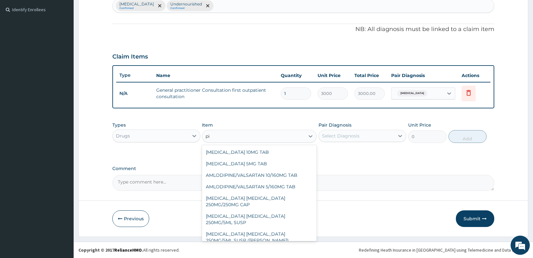
type input "p"
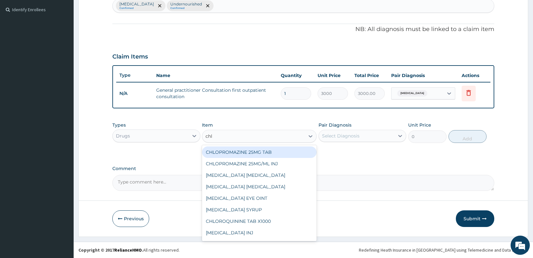
type input "chlo"
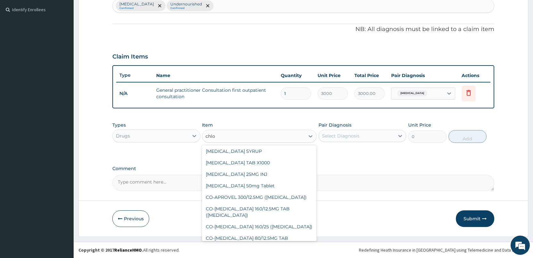
scroll to position [96, 0]
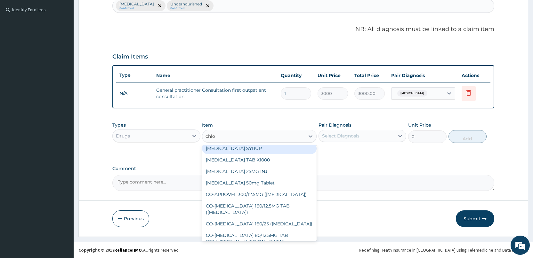
click at [260, 149] on div "CHLORPHENIRAMINE SYRUP" at bounding box center [259, 149] width 115 height 12
type input "350"
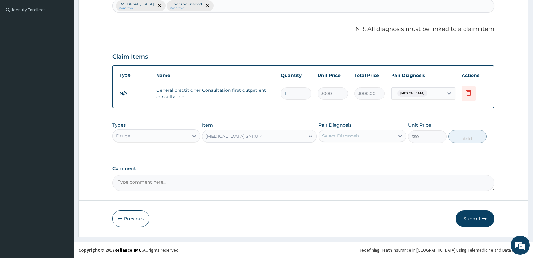
click at [339, 133] on div "Select Diagnosis" at bounding box center [340, 136] width 37 height 6
click at [337, 154] on label "Upper respiratory infection" at bounding box center [349, 151] width 40 height 6
checkbox input "true"
click at [463, 139] on button "Add" at bounding box center [467, 136] width 38 height 13
type input "0"
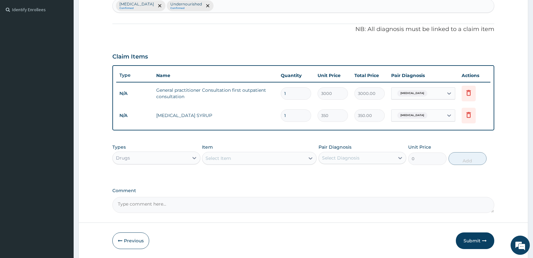
click at [290, 156] on div "Select Item" at bounding box center [253, 158] width 102 height 10
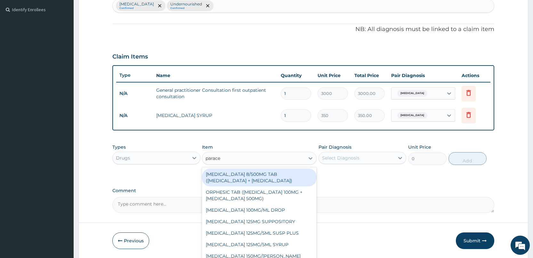
type input "paracet"
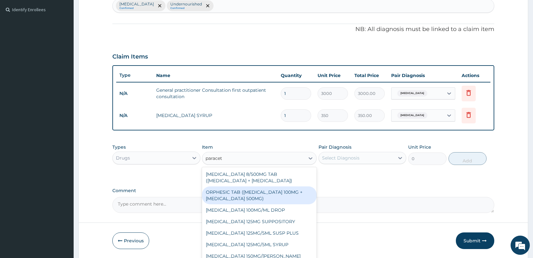
scroll to position [35, 0]
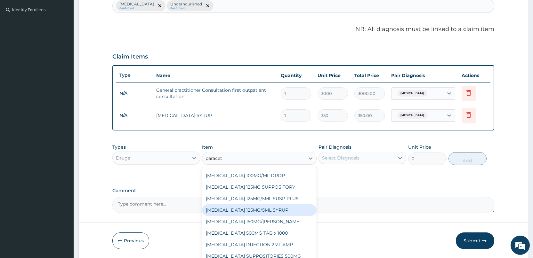
click at [274, 210] on div "PARACETAMOL 125MG/5ML SYRUP" at bounding box center [259, 210] width 115 height 12
type input "525"
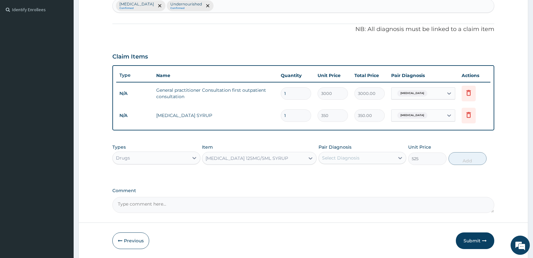
click at [274, 157] on div "PARACETAMOL 125MG/5ML SYRUP" at bounding box center [246, 158] width 83 height 6
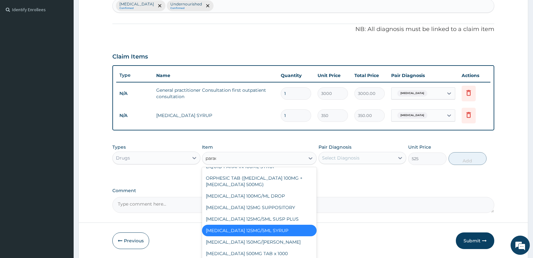
scroll to position [14, 0]
type input "paracet"
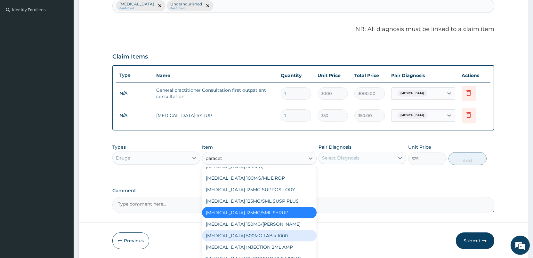
scroll to position [35, 0]
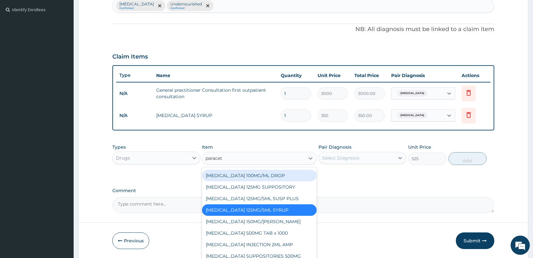
click at [267, 177] on div "PARACETAMOL 100MG/ML DROP" at bounding box center [259, 176] width 115 height 12
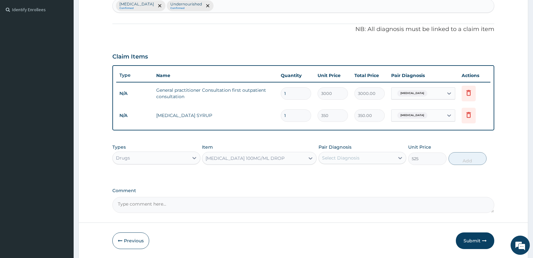
click at [374, 161] on div "Select Diagnosis" at bounding box center [356, 158] width 75 height 10
click at [368, 174] on label "Upper respiratory infection" at bounding box center [349, 173] width 40 height 6
checkbox input "true"
drag, startPoint x: 475, startPoint y: 158, endPoint x: 465, endPoint y: 157, distance: 10.0
click at [474, 158] on button "Add" at bounding box center [467, 158] width 38 height 13
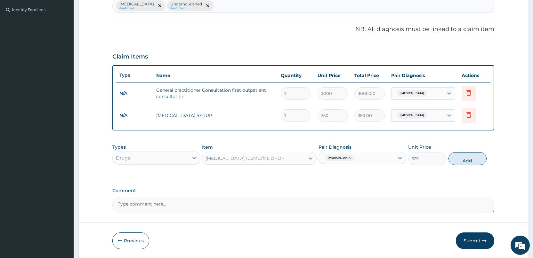
type input "0"
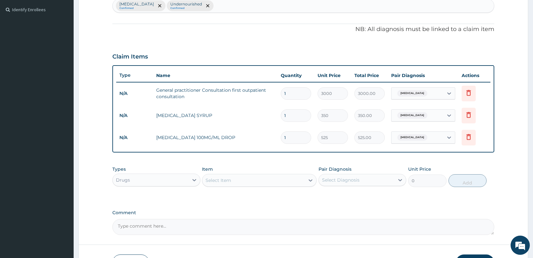
click at [218, 181] on div "Select Item" at bounding box center [218, 180] width 26 height 6
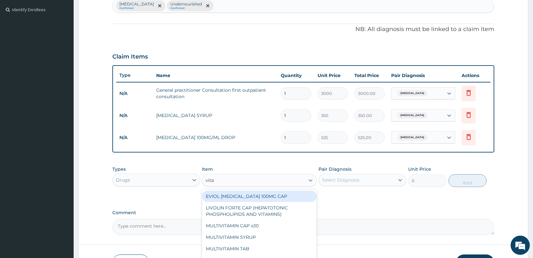
type input "vitam"
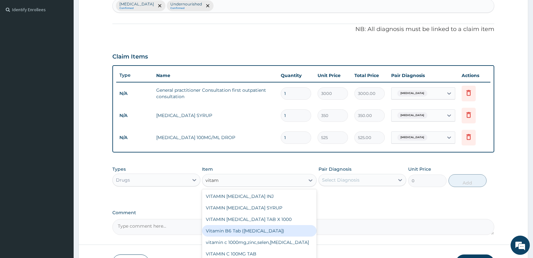
scroll to position [96, 0]
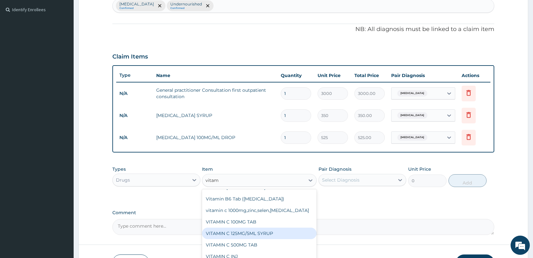
click at [240, 236] on div "VITAMIN C 125MG/5ML SYRUP" at bounding box center [259, 234] width 115 height 12
type input "525"
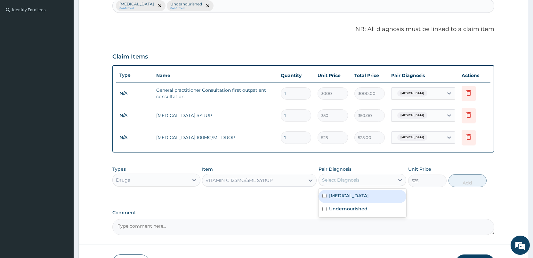
click at [357, 182] on div "Select Diagnosis" at bounding box center [340, 180] width 37 height 6
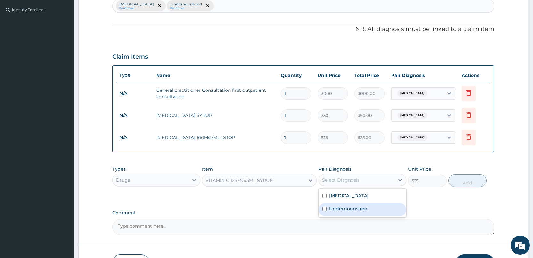
click at [347, 204] on div "Undernourished" at bounding box center [362, 209] width 88 height 13
checkbox input "true"
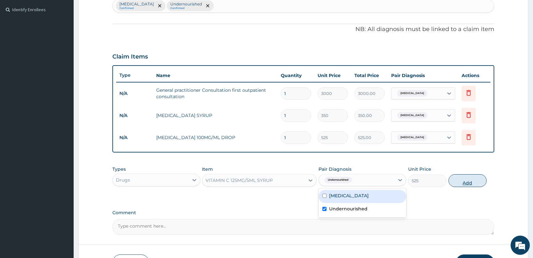
click at [481, 180] on button "Add" at bounding box center [467, 180] width 38 height 13
type input "0"
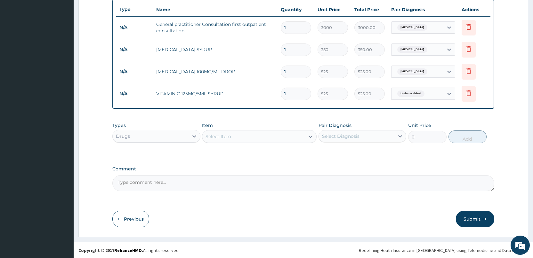
scroll to position [239, 0]
click at [486, 220] on button "Submit" at bounding box center [474, 218] width 38 height 17
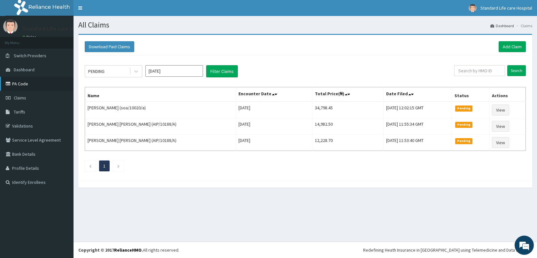
click at [13, 88] on link "PA Code" at bounding box center [37, 84] width 74 height 14
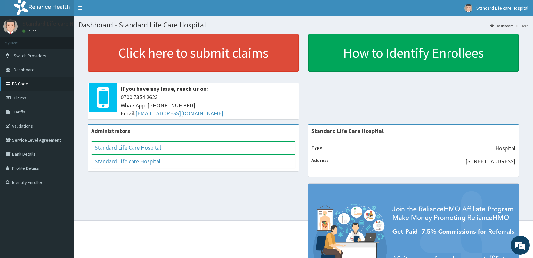
click at [24, 83] on link "PA Code" at bounding box center [37, 84] width 74 height 14
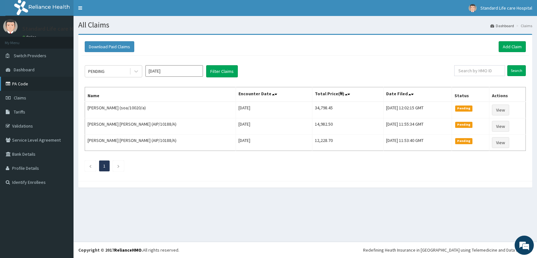
click at [26, 82] on link "PA Code" at bounding box center [37, 84] width 74 height 14
